Goal: Information Seeking & Learning: Learn about a topic

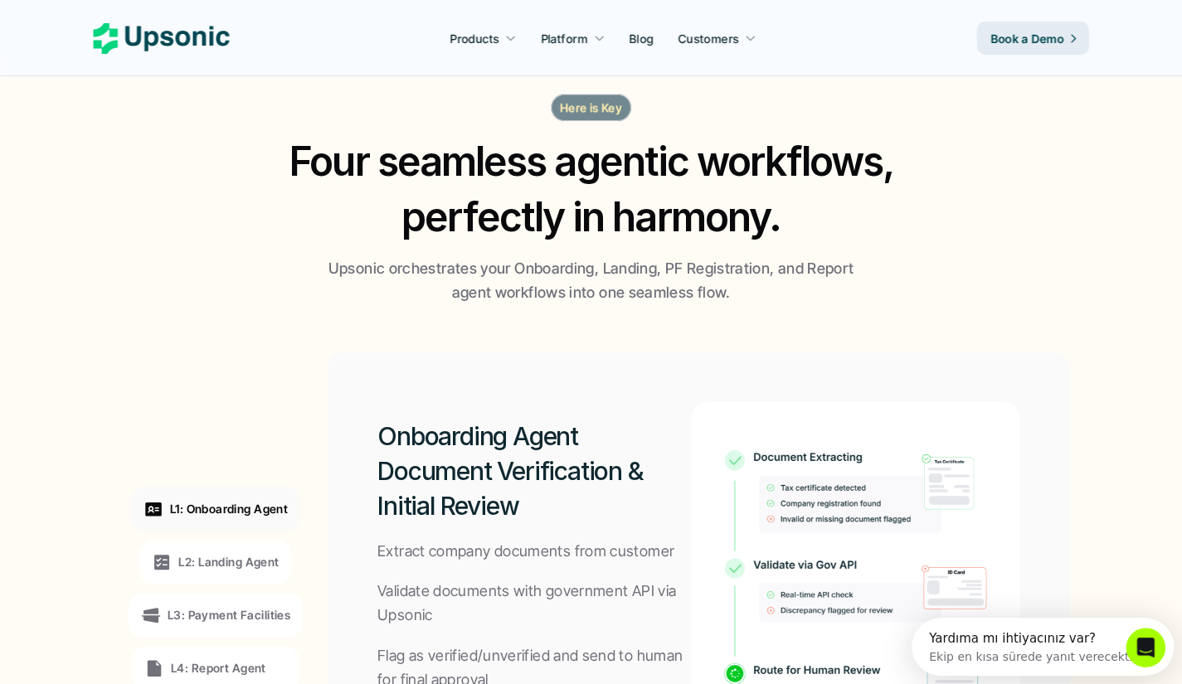
scroll to position [1161, 0]
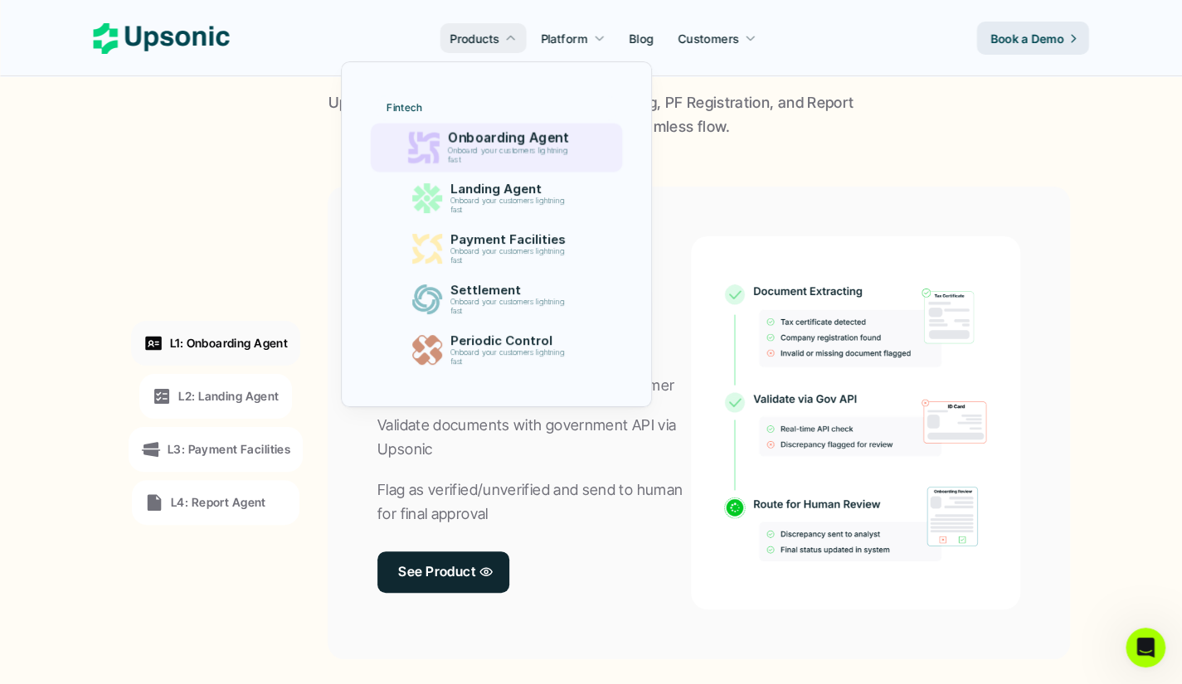
click at [529, 157] on p "Onboard your customers lightning fast" at bounding box center [511, 155] width 127 height 19
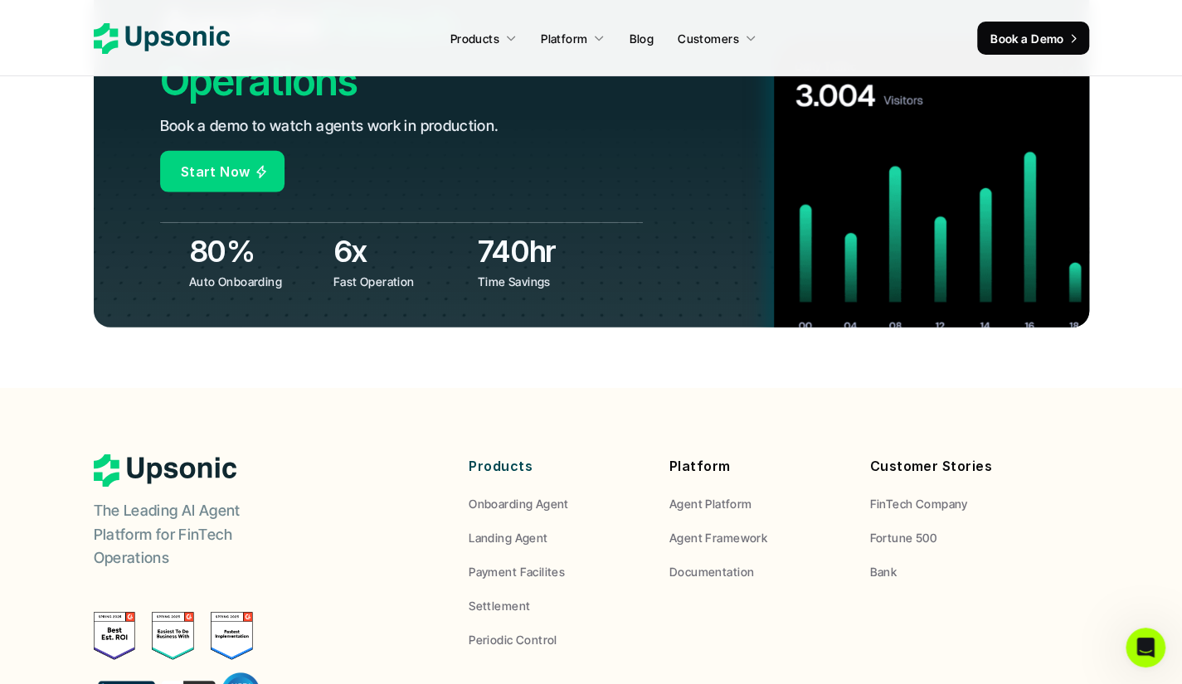
scroll to position [6219, 0]
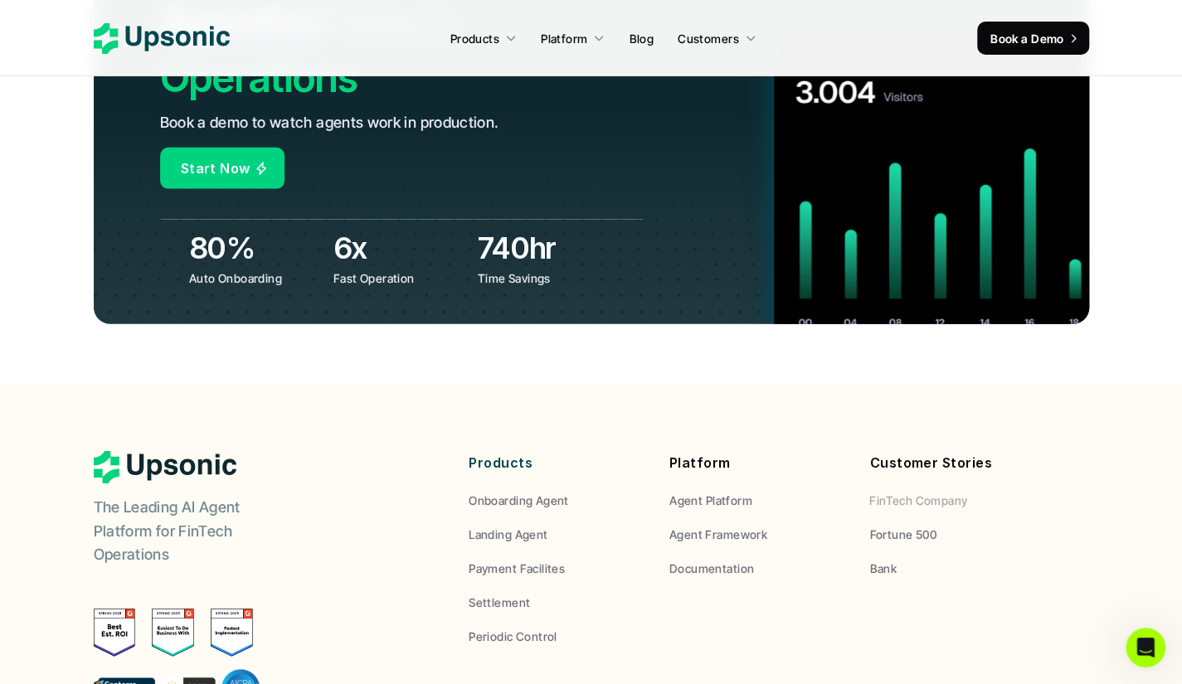
click at [899, 492] on p "FinTech Company" at bounding box center [918, 500] width 98 height 17
click at [895, 492] on p "FinTech Company" at bounding box center [918, 500] width 98 height 17
click at [731, 492] on p "Agent Platform" at bounding box center [710, 500] width 83 height 17
click at [532, 560] on p "Payment Facilites" at bounding box center [516, 568] width 96 height 17
click at [524, 526] on p "Landing Agent" at bounding box center [507, 534] width 79 height 17
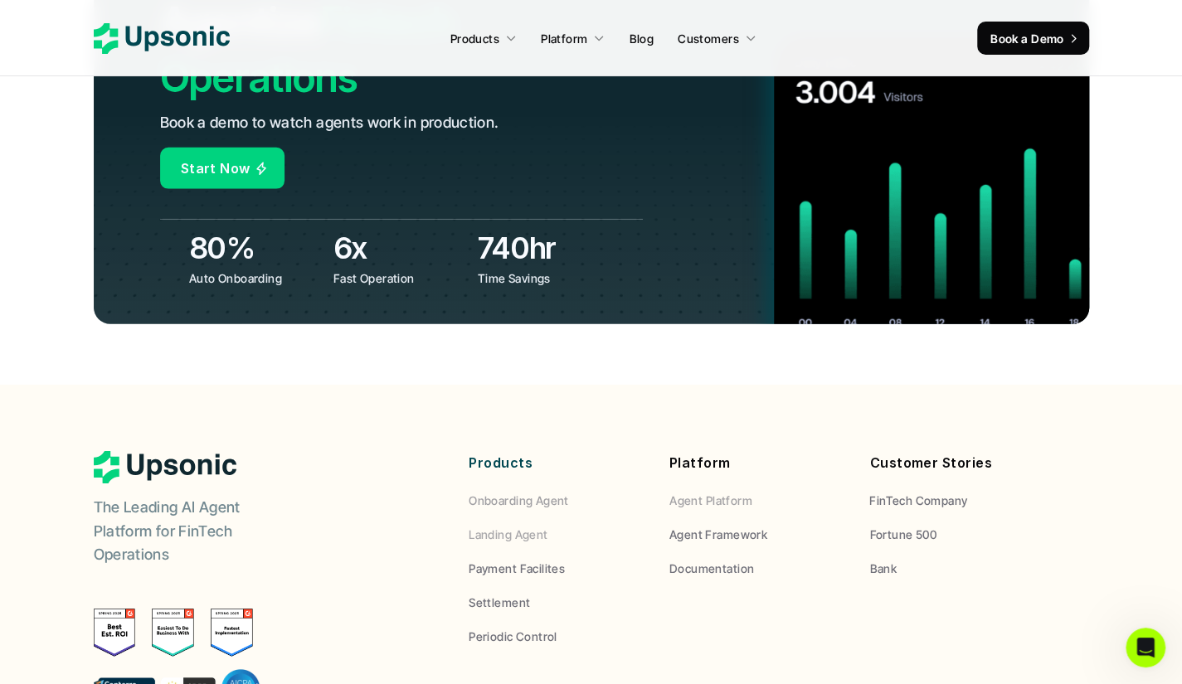
click at [692, 492] on p "Agent Platform" at bounding box center [710, 500] width 83 height 17
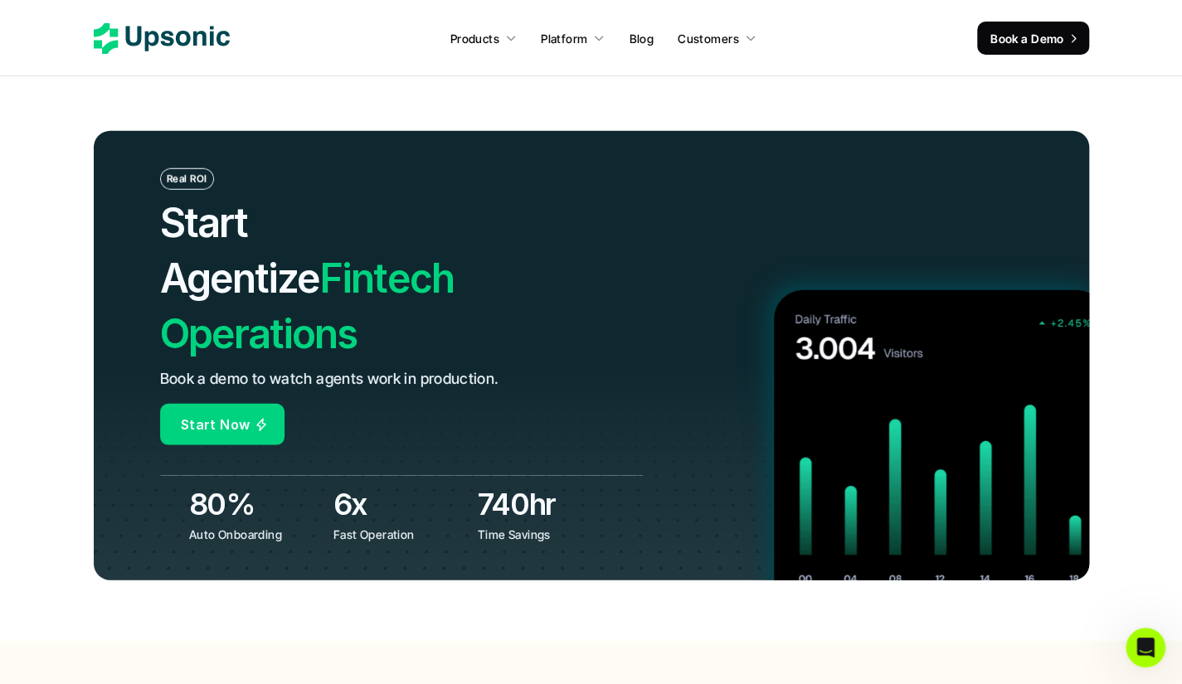
scroll to position [5887, 0]
